Goal: Transaction & Acquisition: Purchase product/service

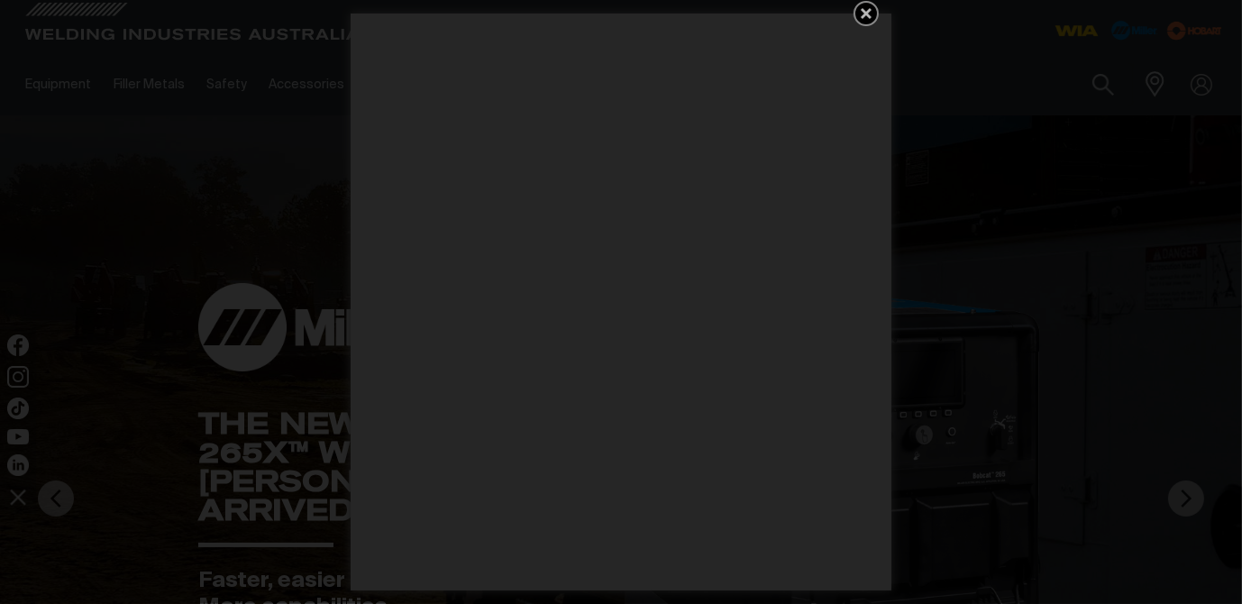
click at [863, 13] on icon "Get 5 WIA Welding Guides Free!" at bounding box center [867, 14] width 22 height 22
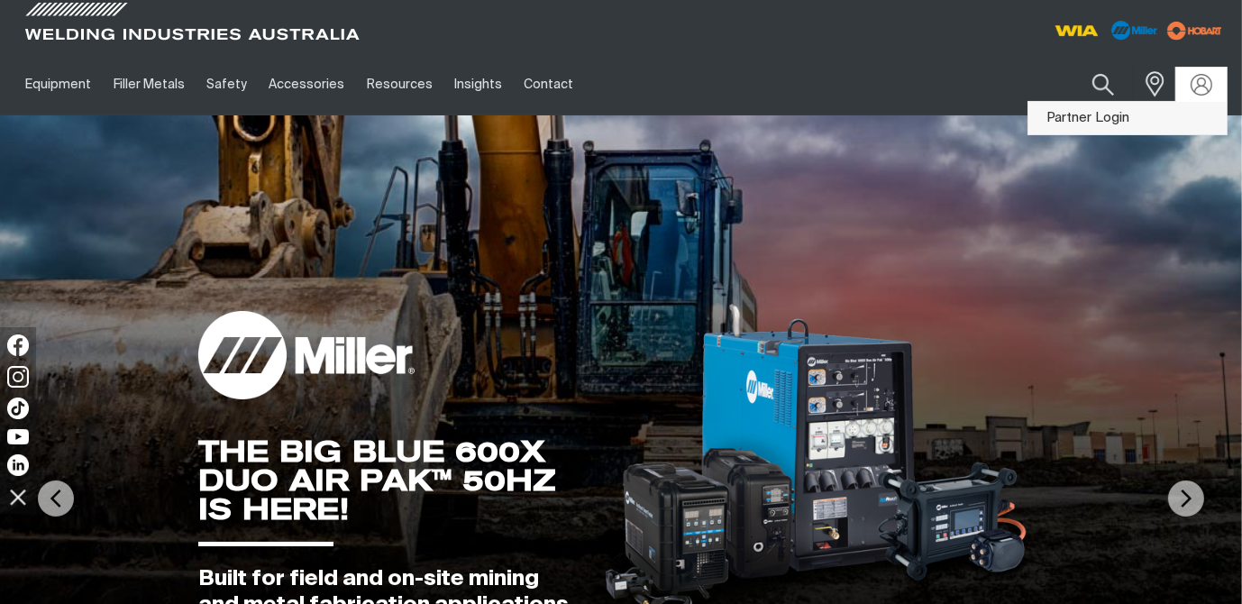
click at [1121, 113] on link "Partner Login" at bounding box center [1128, 118] width 198 height 33
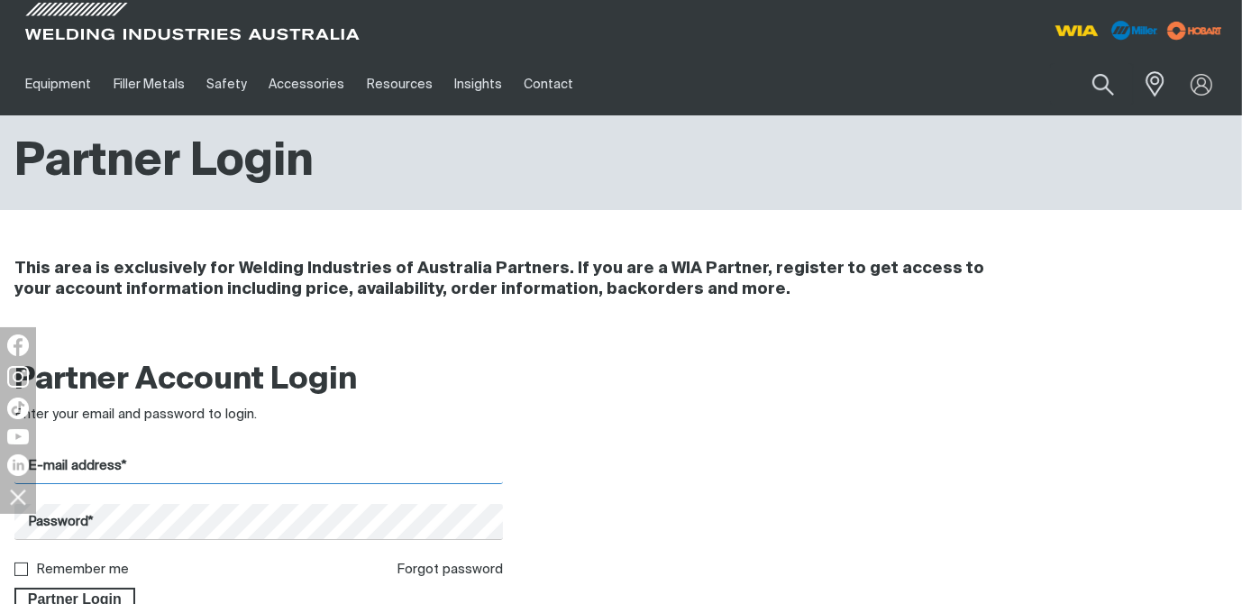
type input "[EMAIL_ADDRESS][DOMAIN_NAME]"
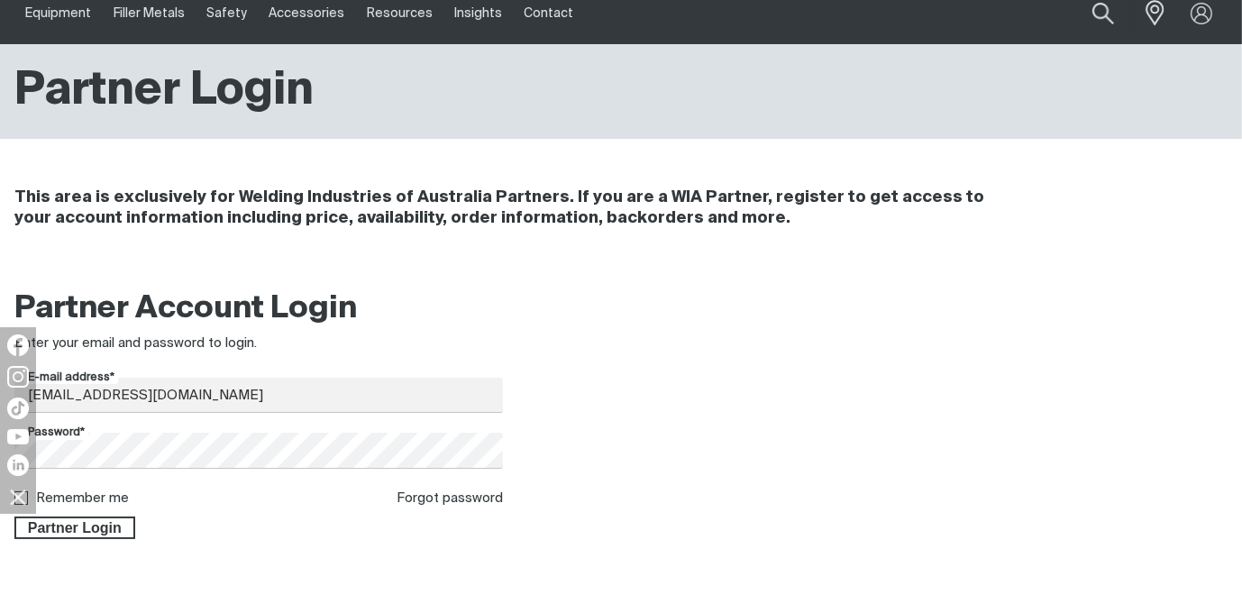
scroll to position [216, 0]
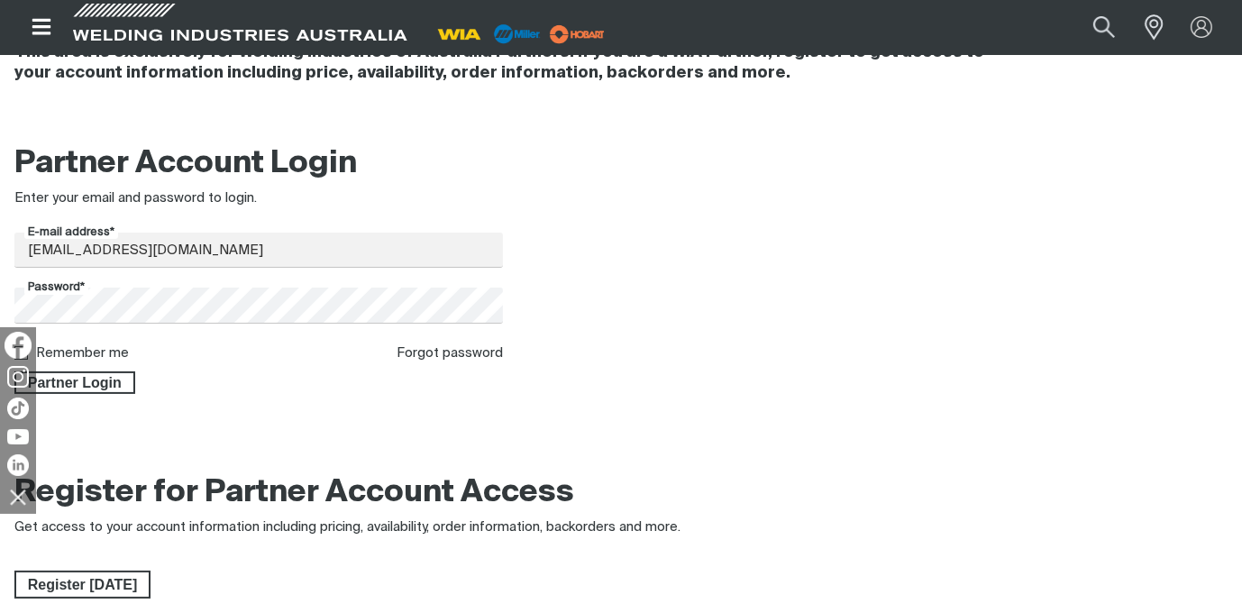
click at [18, 354] on link at bounding box center [18, 346] width 22 height 24
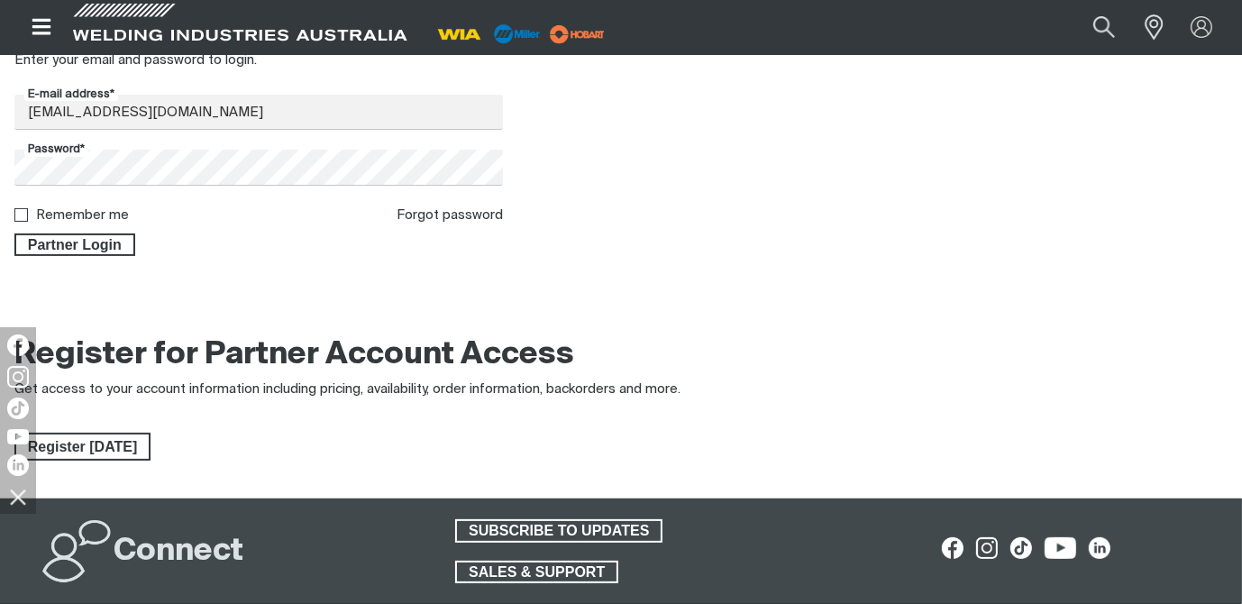
scroll to position [505, 0]
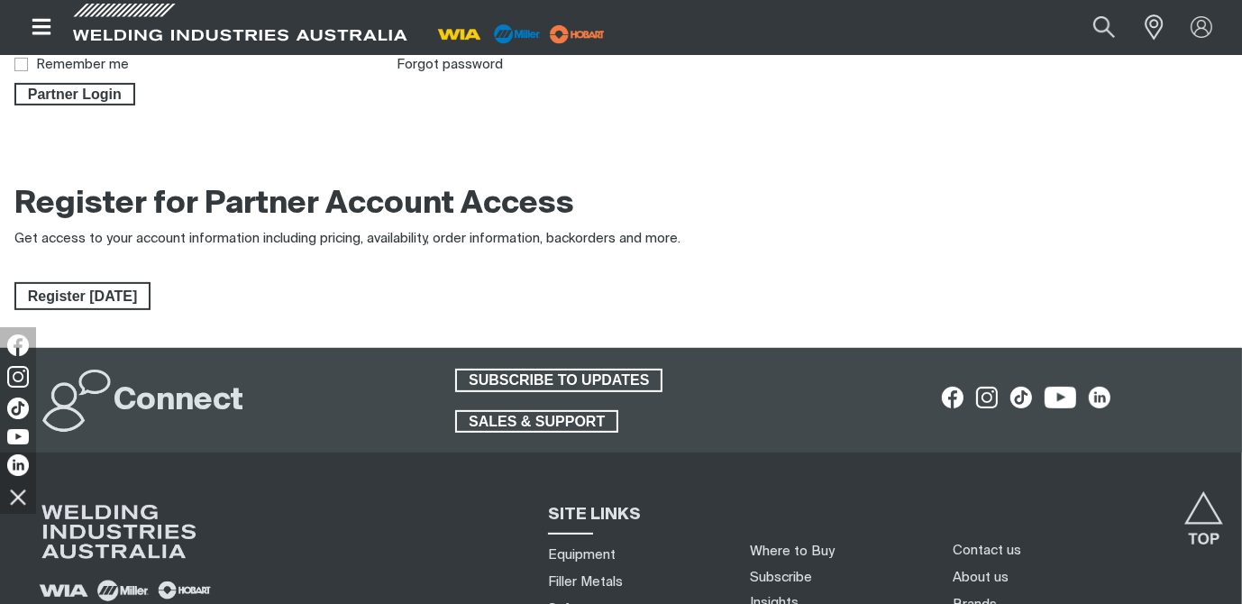
click at [18, 63] on input "Remember me" at bounding box center [20, 64] width 12 height 12
checkbox input "true"
click at [43, 91] on span "Partner Login" at bounding box center [74, 94] width 117 height 23
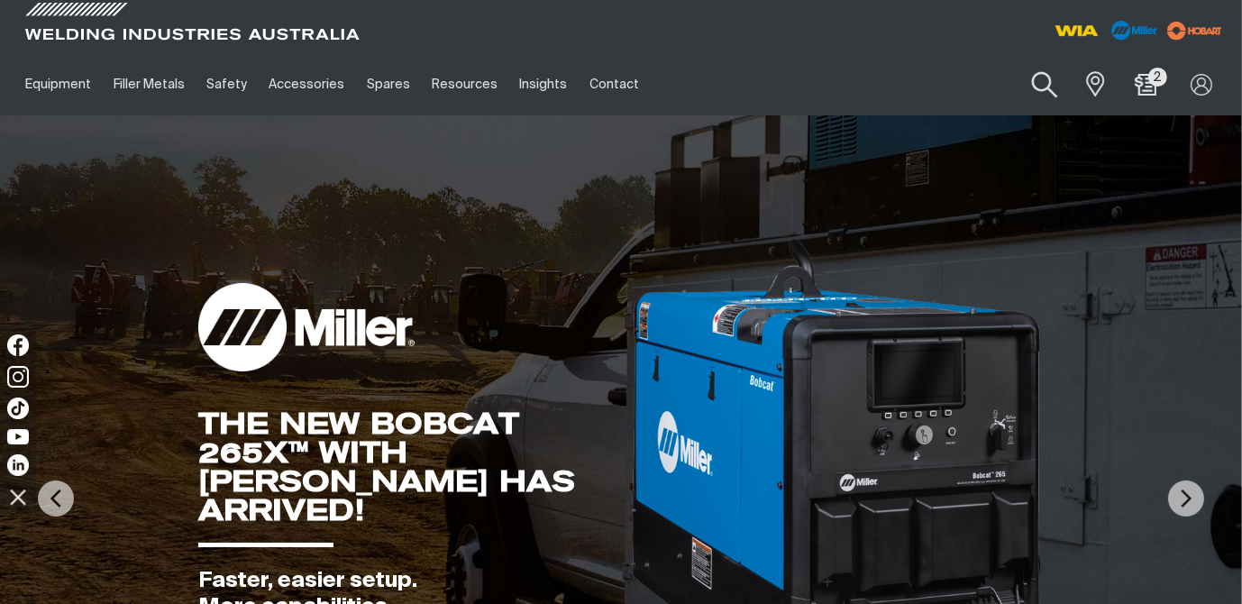
click at [1035, 87] on button "Search products" at bounding box center [1044, 85] width 73 height 51
click at [941, 82] on input "Search" at bounding box center [935, 84] width 278 height 41
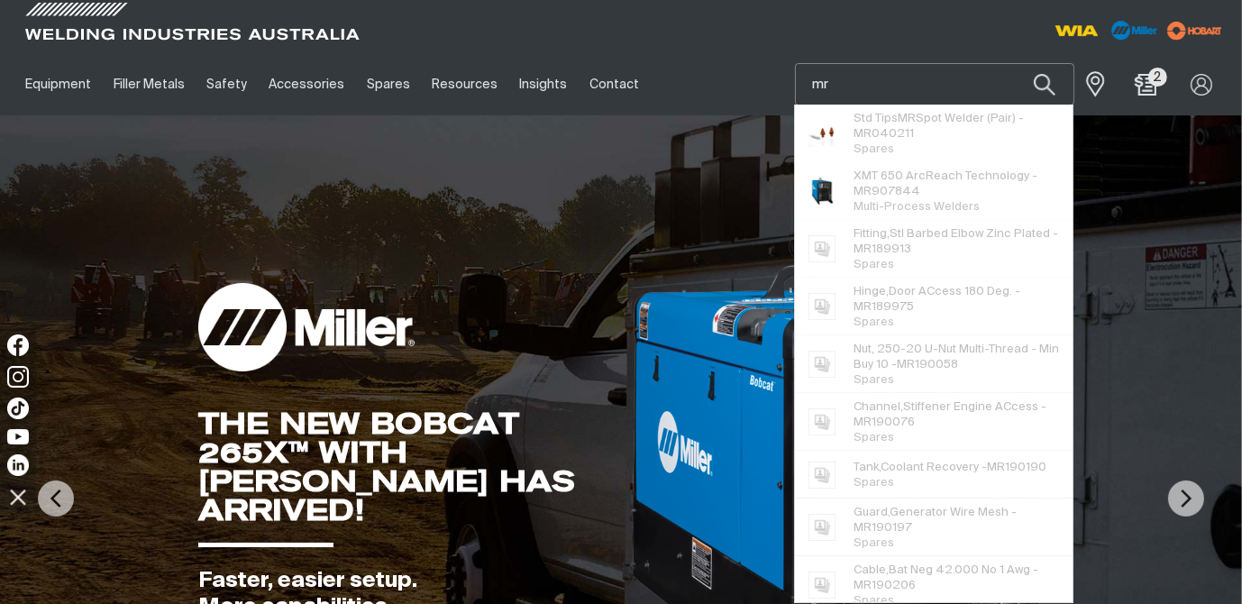
type input "m"
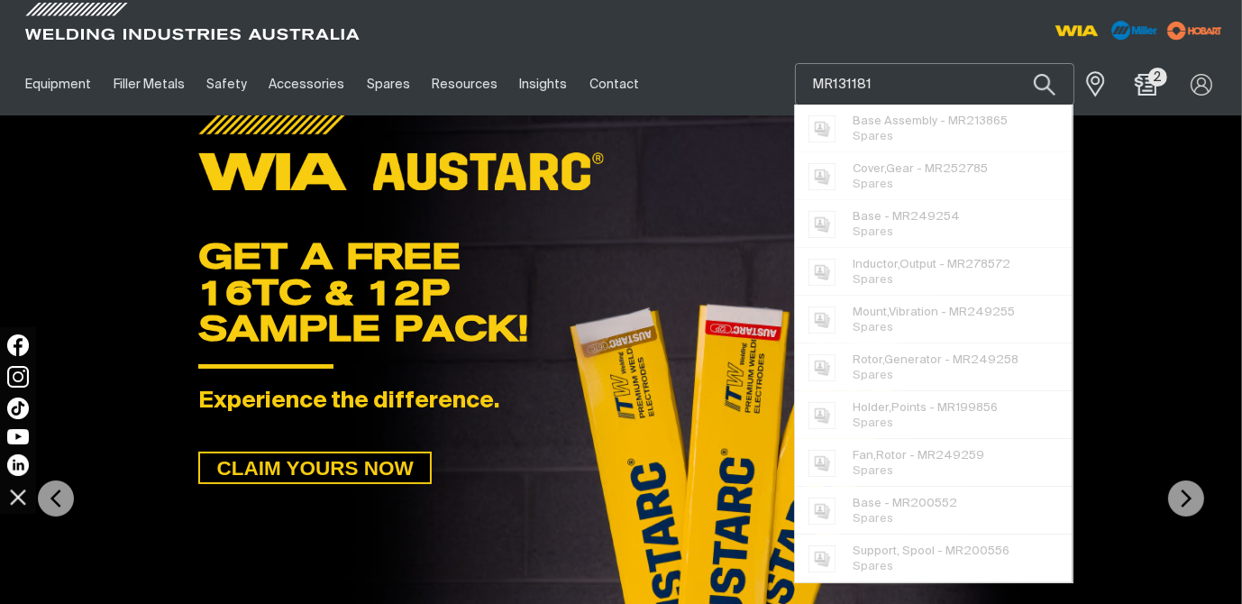
click at [1014, 63] on button "Search products" at bounding box center [1044, 84] width 61 height 42
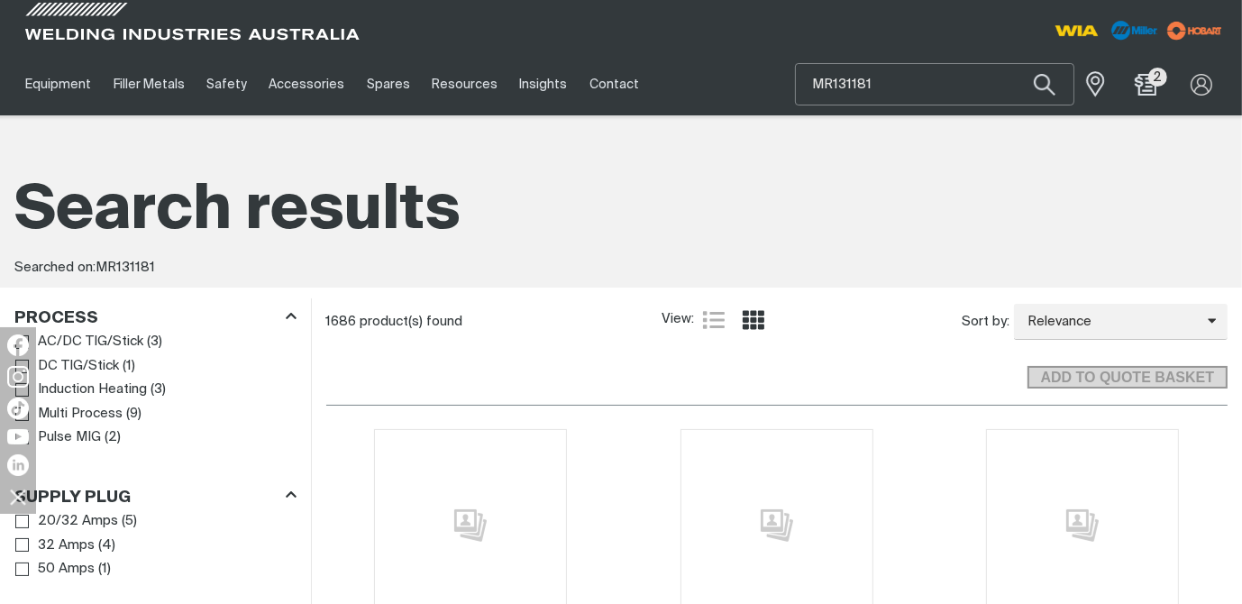
click at [895, 83] on input "MR131181" at bounding box center [935, 84] width 278 height 41
type input "M"
